Goal: Task Accomplishment & Management: Manage account settings

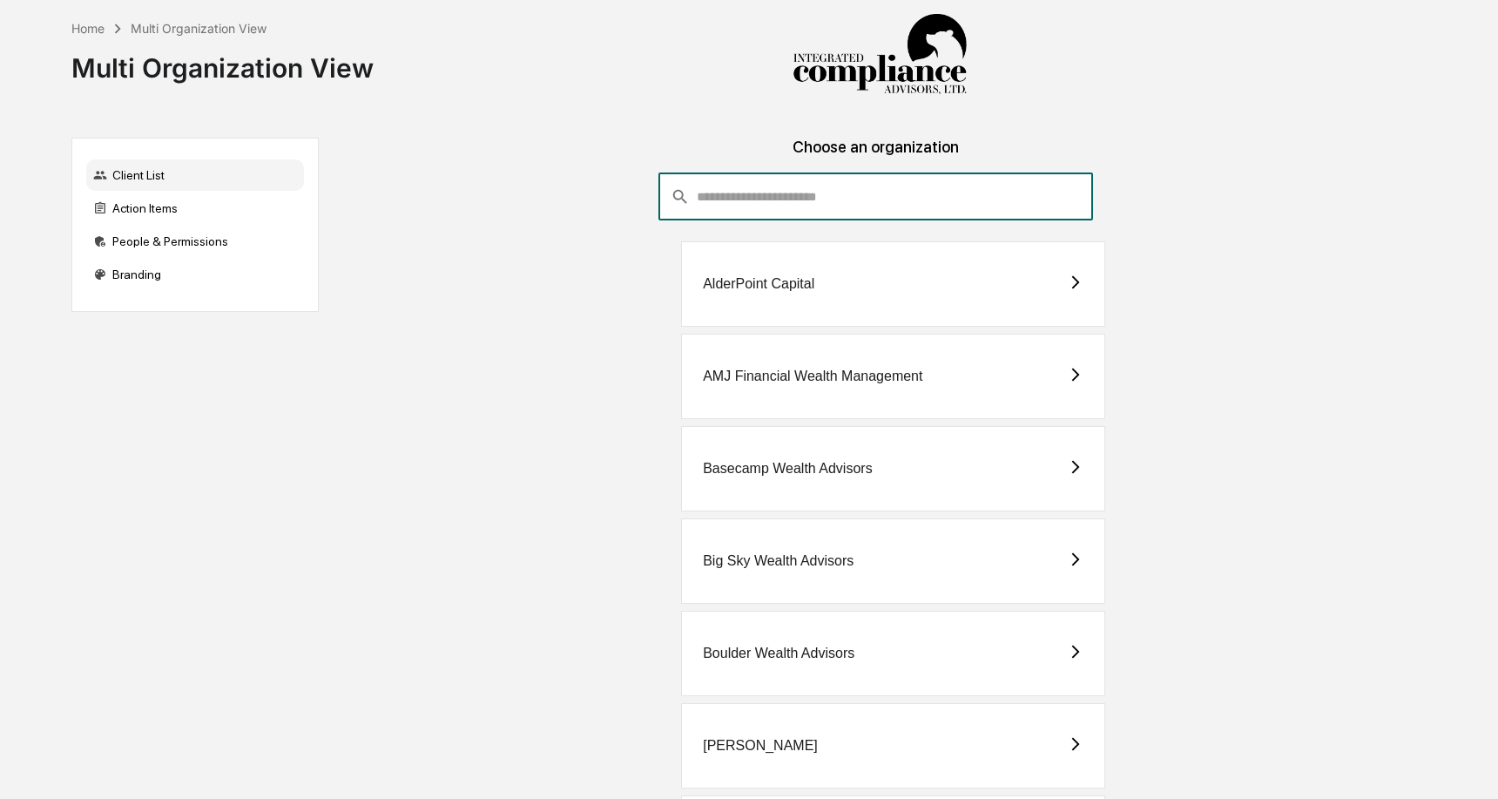
click at [810, 179] on input "consultant-dashboard__filter-organizations-search-bar" at bounding box center [895, 196] width 396 height 47
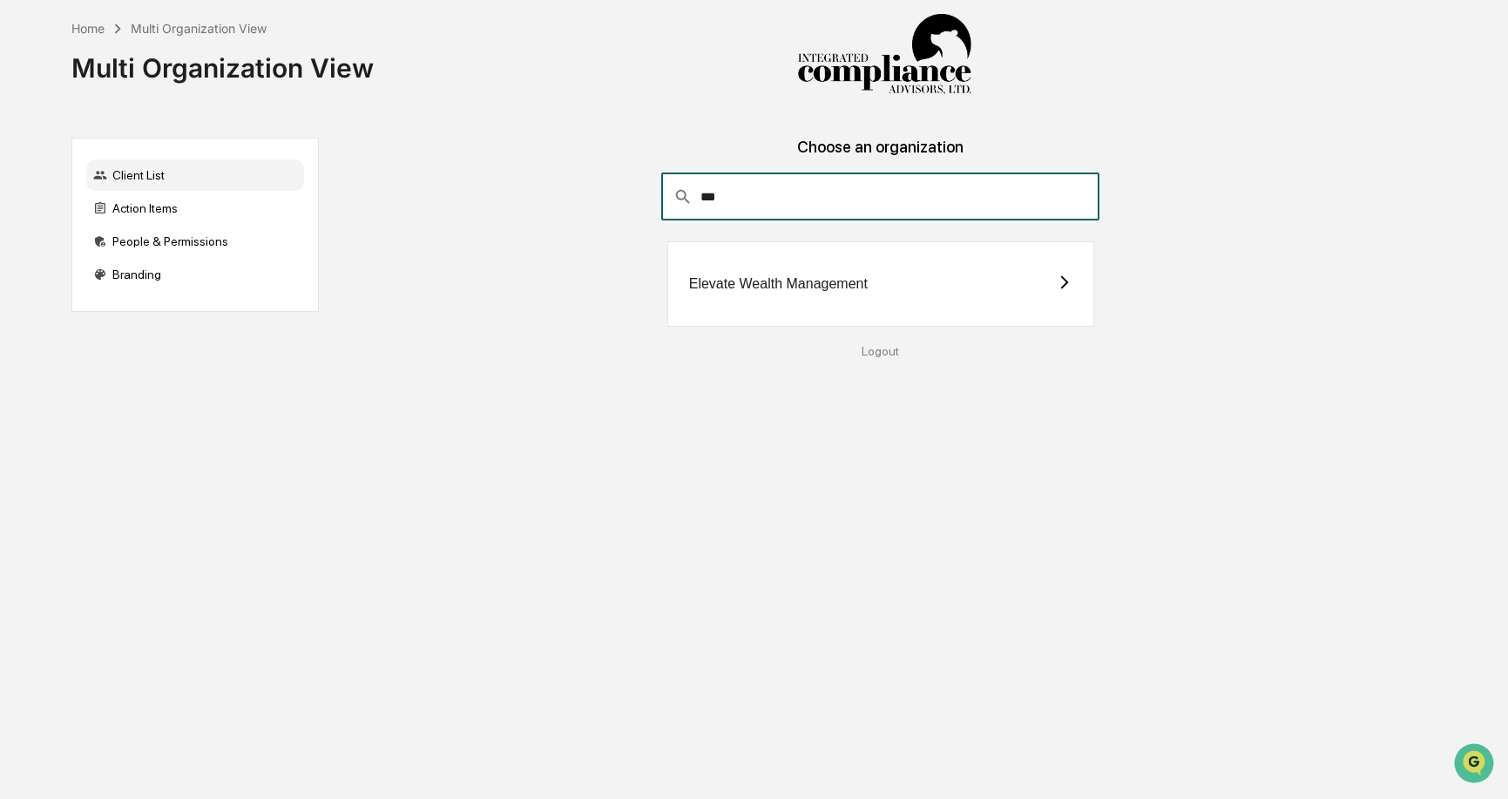
type input "***"
click at [751, 277] on div "Elevate Wealth Management" at bounding box center [778, 284] width 179 height 16
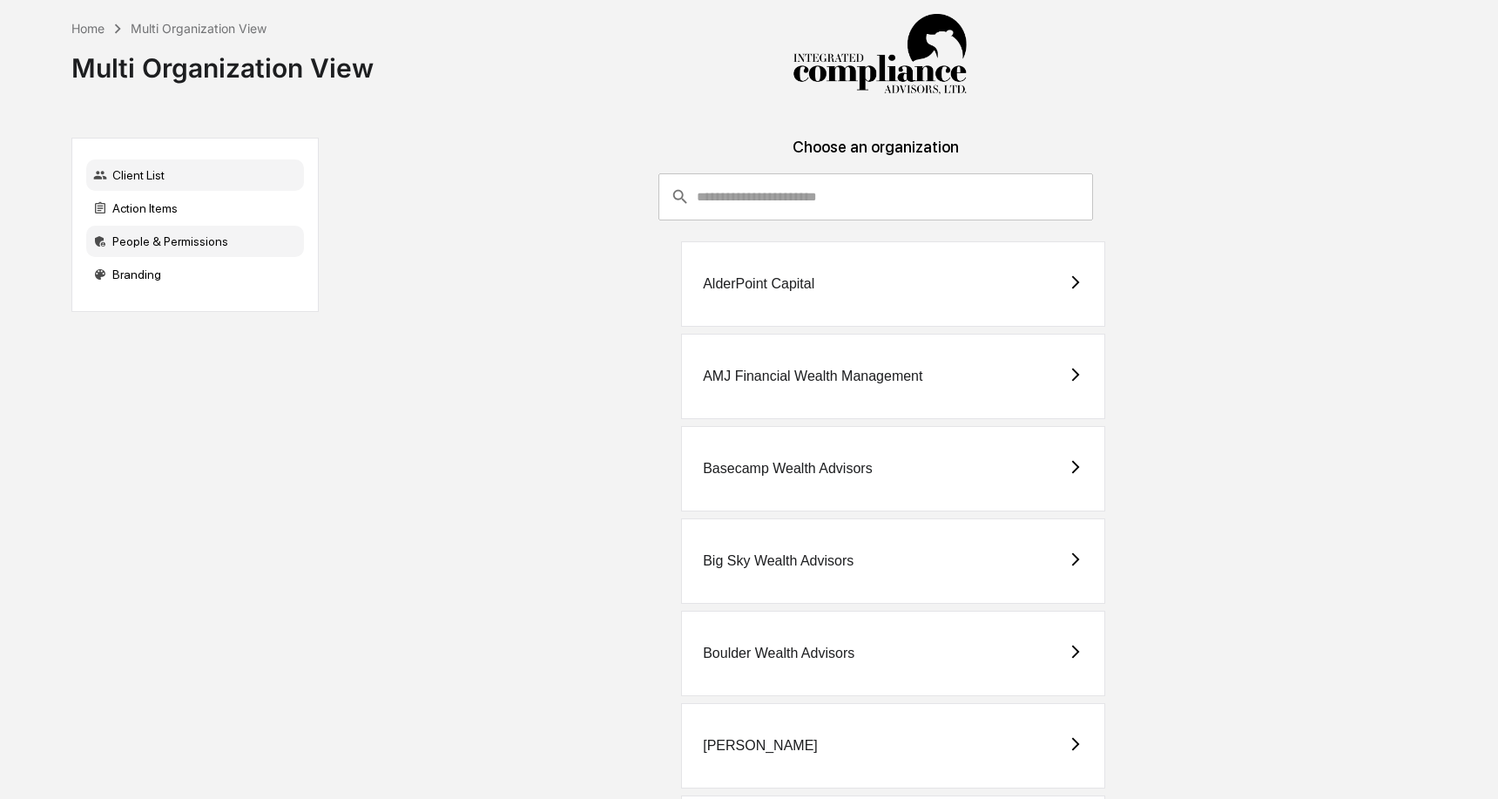
click at [154, 245] on div "People & Permissions" at bounding box center [195, 241] width 218 height 31
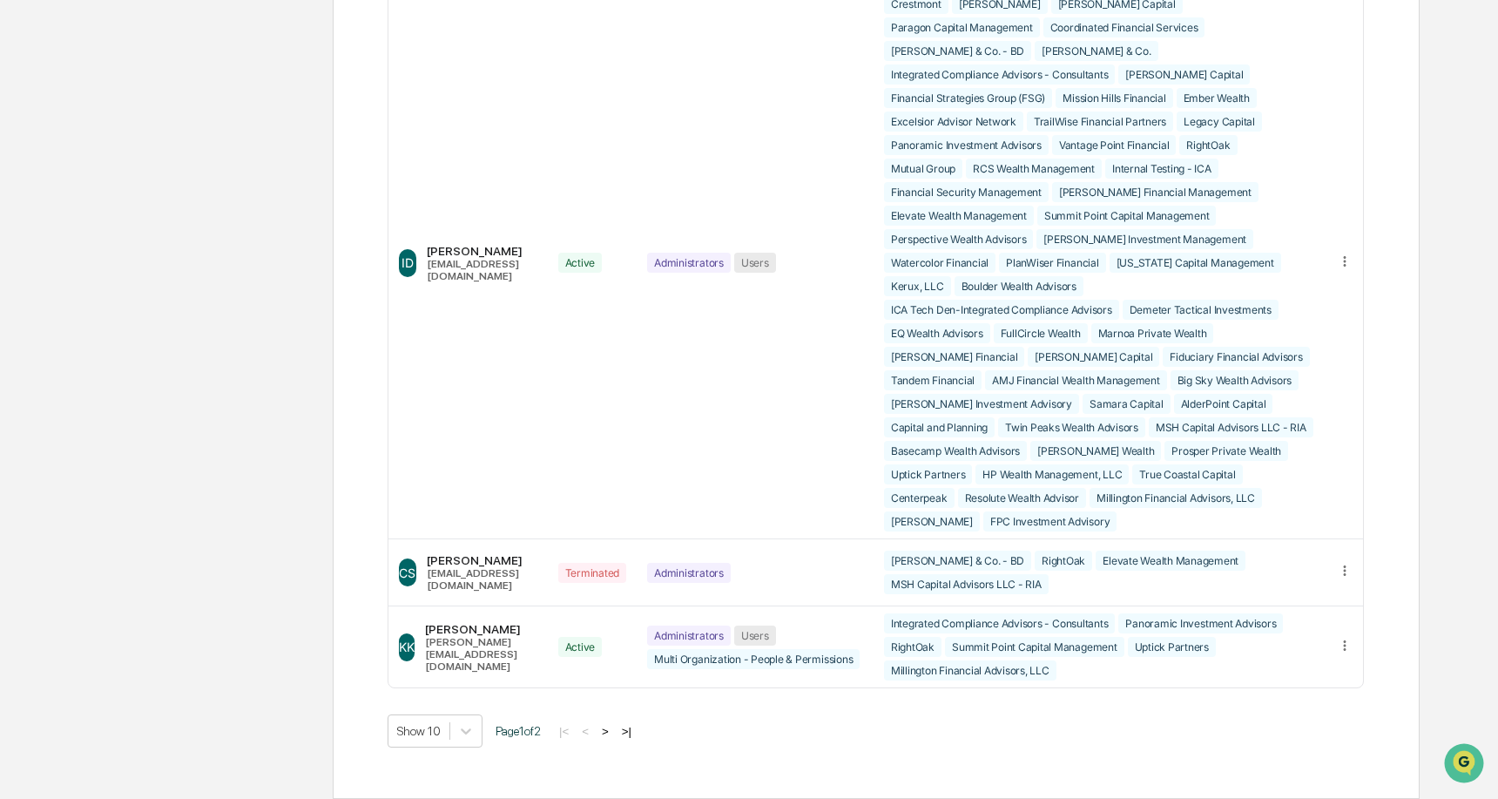
scroll to position [4281, 0]
click at [1339, 563] on icon at bounding box center [1345, 571] width 17 height 17
click at [1253, 589] on div "Edit Accounts" at bounding box center [1278, 597] width 122 height 17
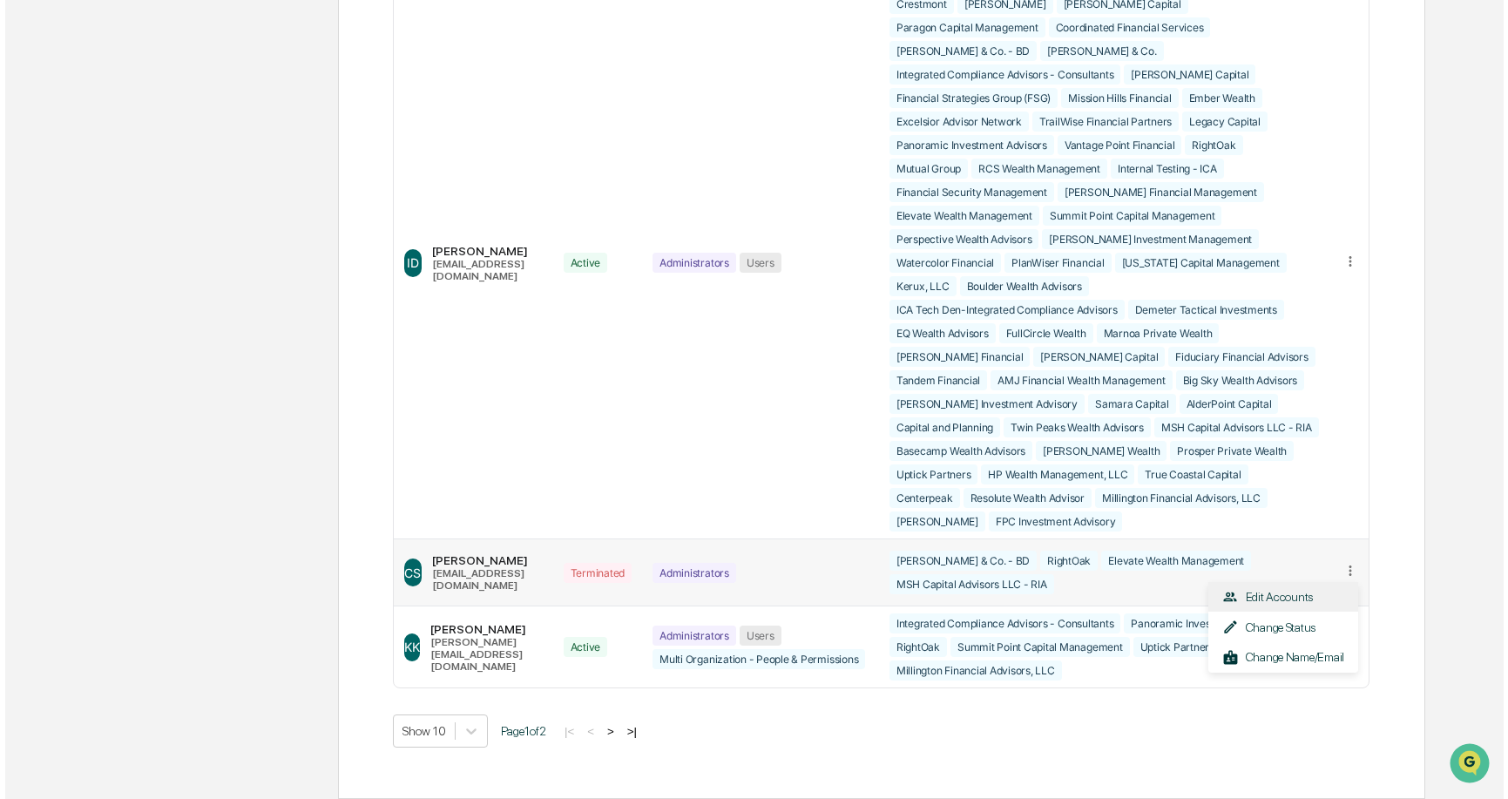
scroll to position [4258, 0]
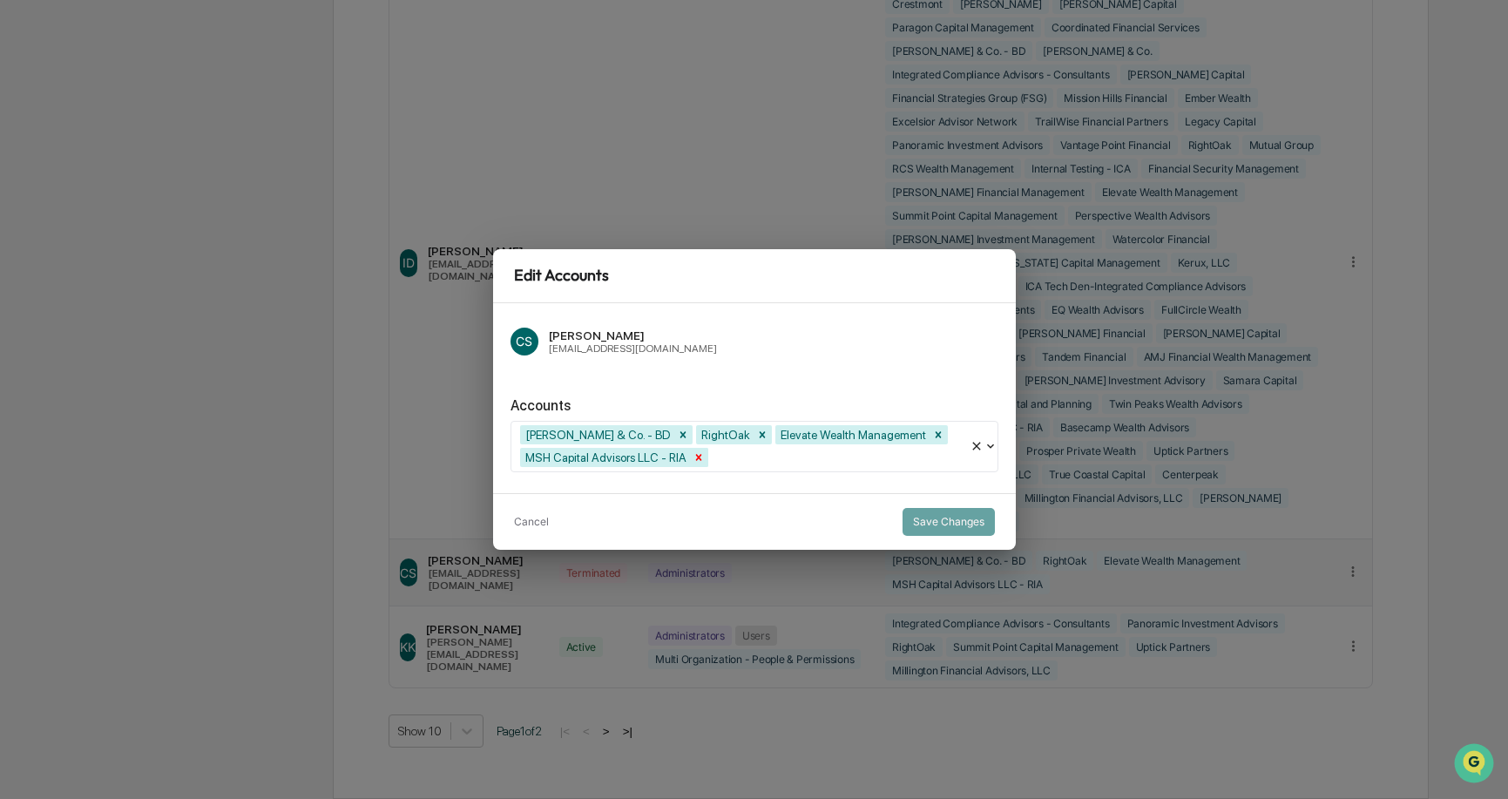
click at [705, 458] on icon "Remove MSH Capital Advisors LLC - RIA" at bounding box center [699, 457] width 12 height 12
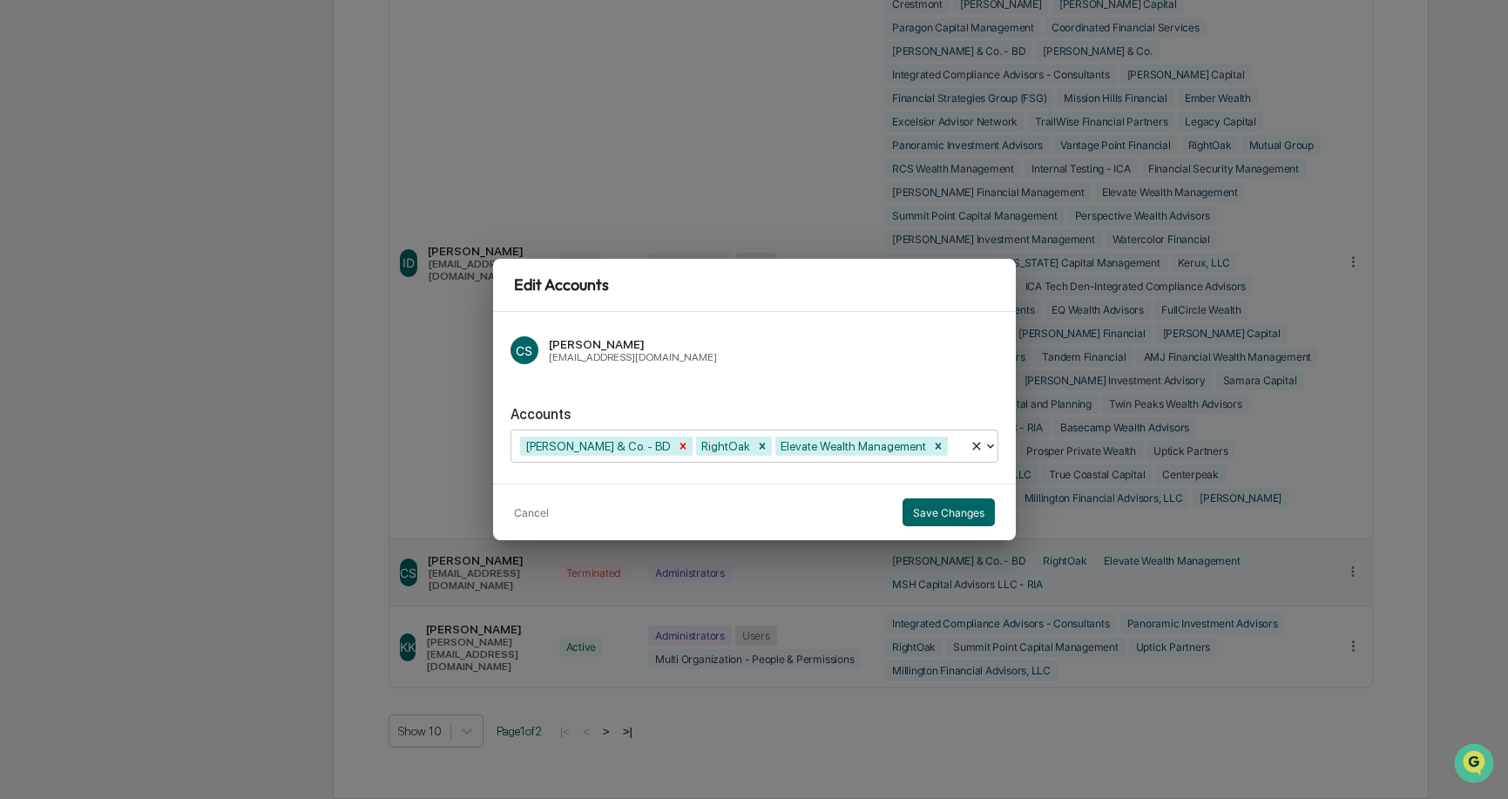
click at [677, 444] on icon "Remove M.S. Howells & Co. - BD" at bounding box center [683, 446] width 12 height 12
click at [768, 445] on icon "Remove Elevate Wealth Management" at bounding box center [762, 446] width 12 height 12
click at [592, 443] on icon "Remove RightOak" at bounding box center [586, 446] width 12 height 12
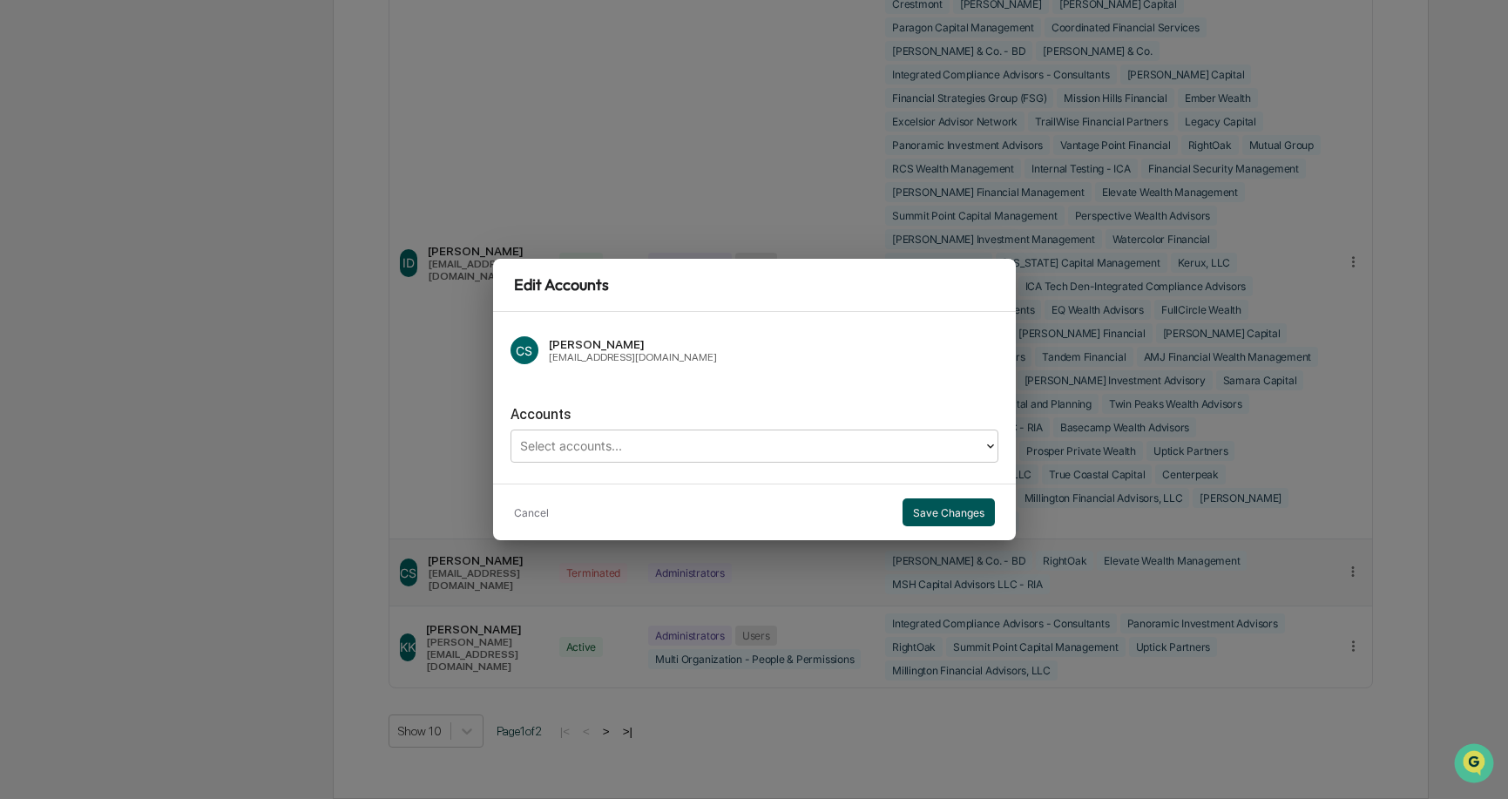
click at [978, 517] on button "Save Changes" at bounding box center [948, 512] width 92 height 28
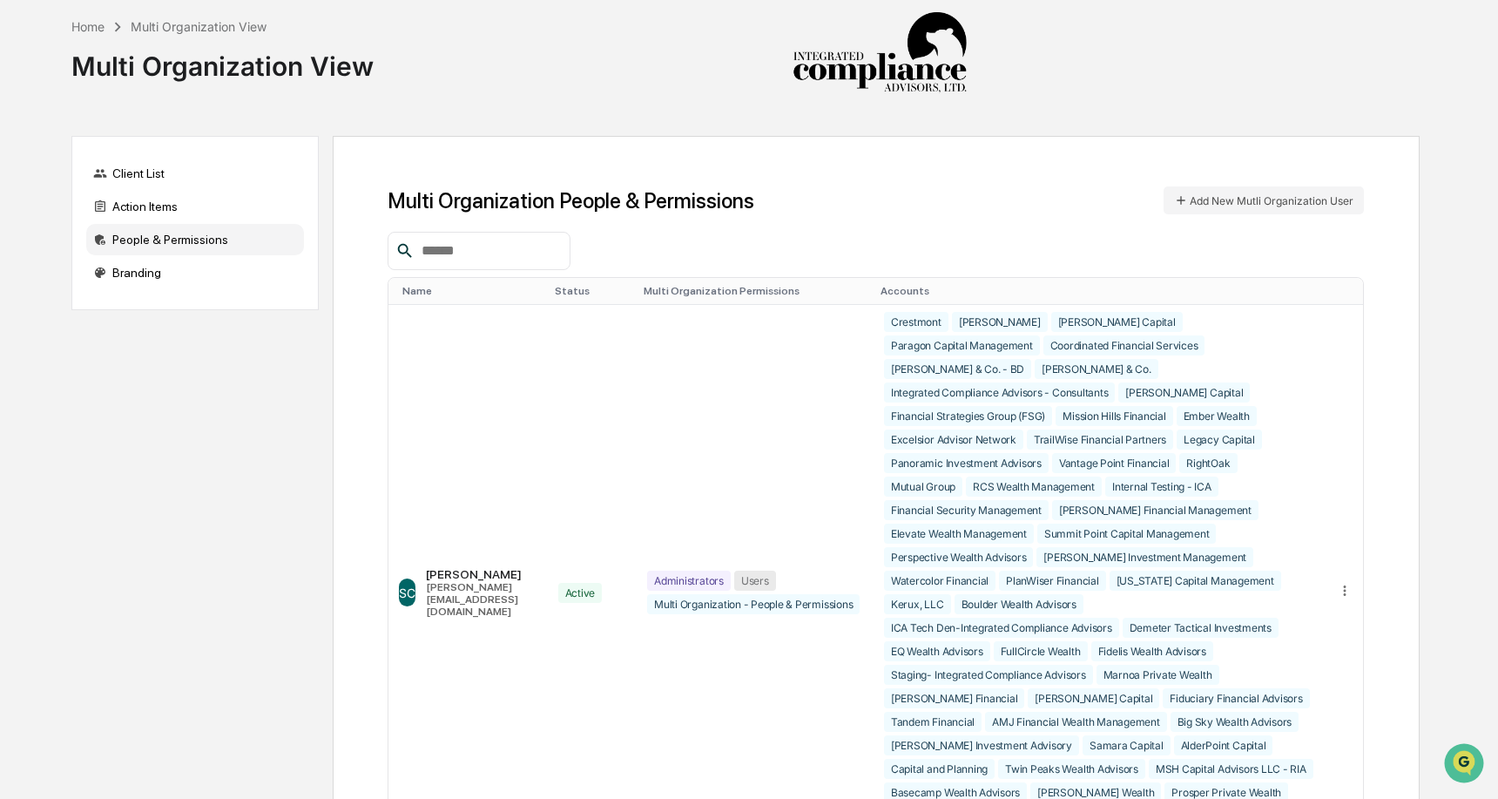
scroll to position [0, 0]
click at [131, 179] on div "Client List" at bounding box center [195, 174] width 218 height 31
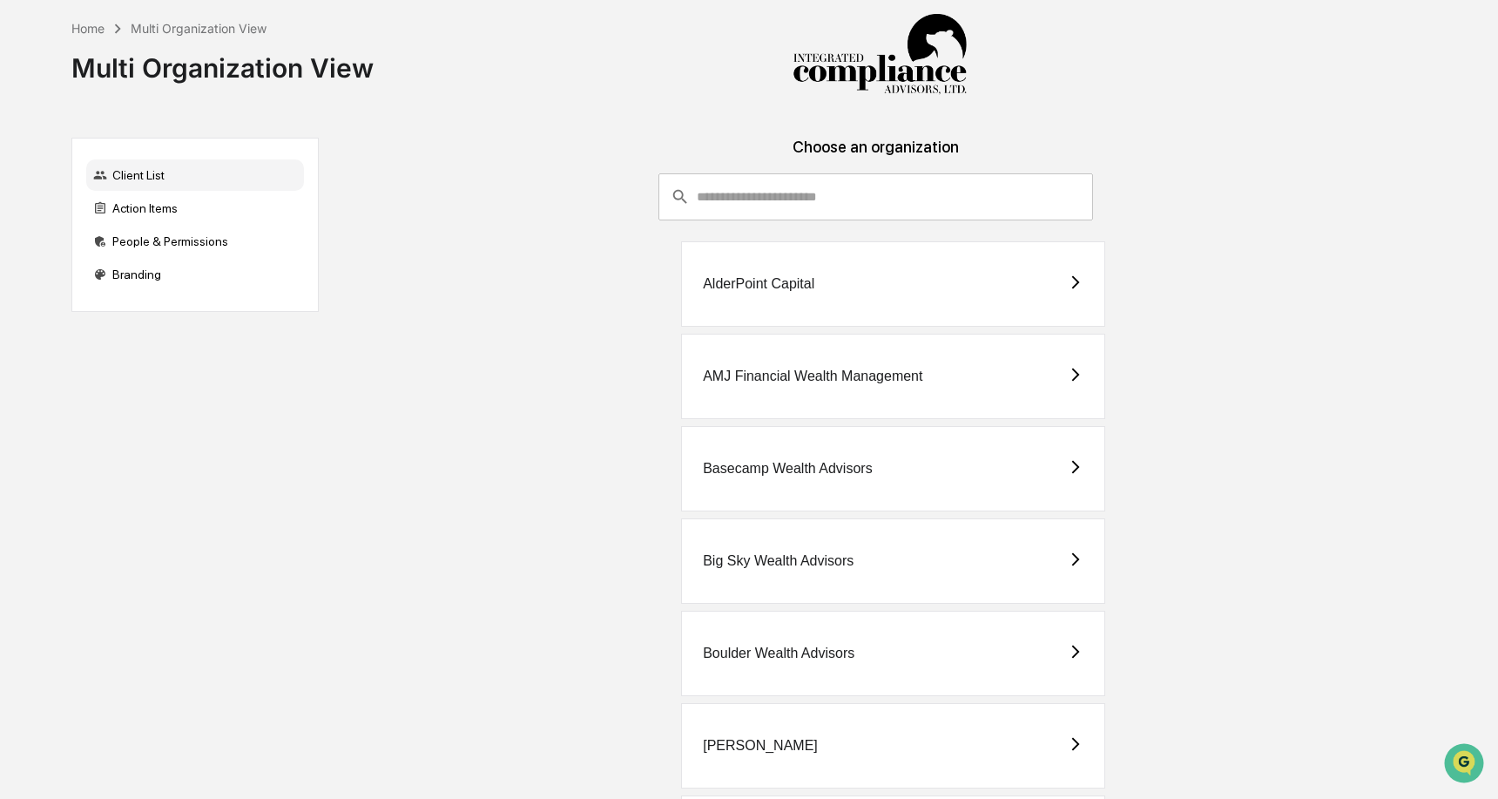
click at [861, 285] on div "AlderPoint Capital" at bounding box center [893, 283] width 424 height 85
